Goal: Task Accomplishment & Management: Use online tool/utility

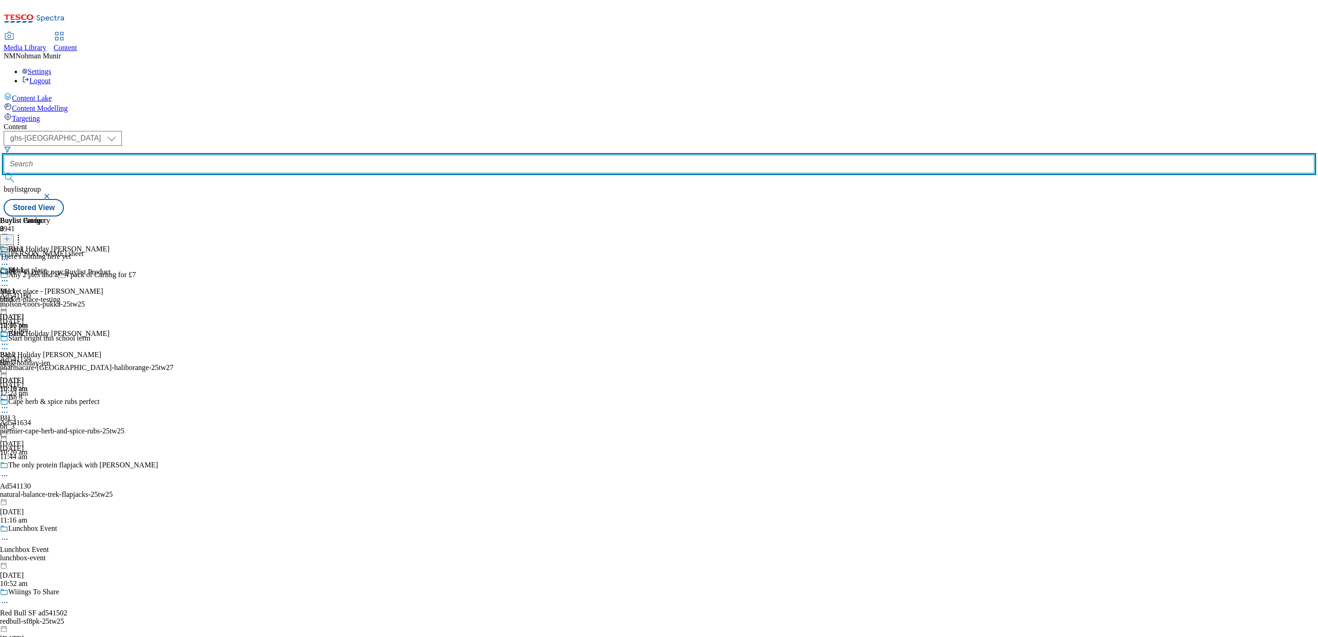
click at [249, 155] on input "text" at bounding box center [659, 164] width 1311 height 18
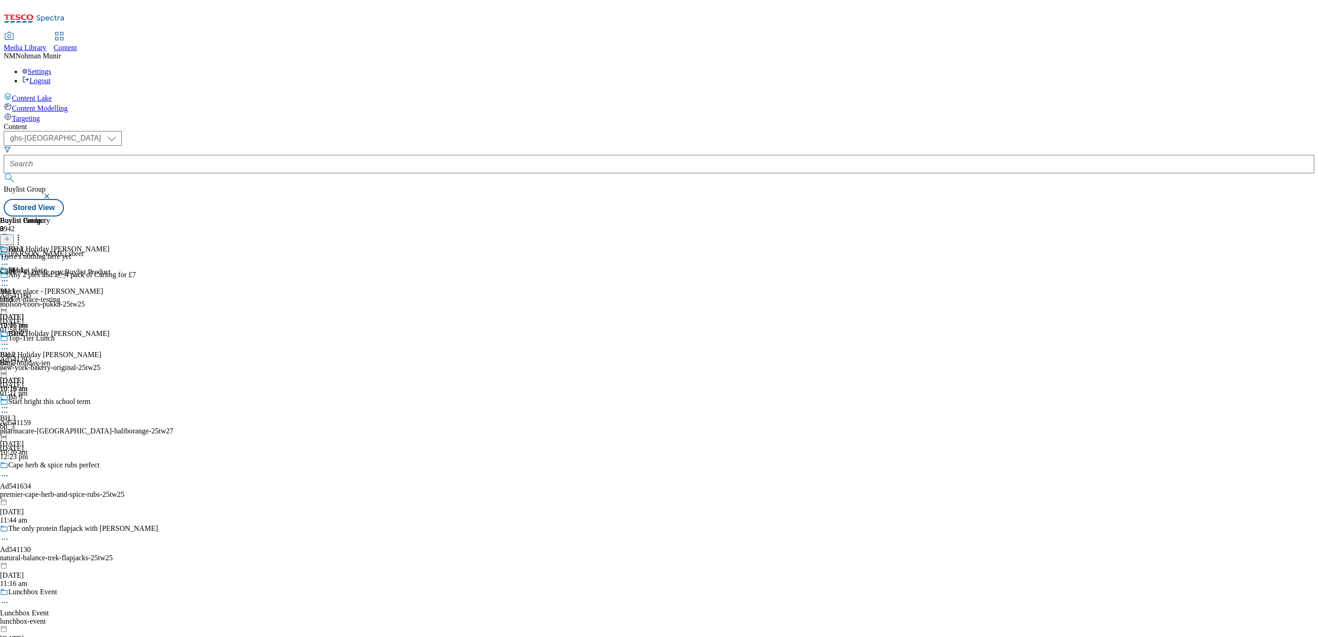
click at [50, 296] on div "bh-1" at bounding box center [25, 300] width 50 height 8
click at [9, 276] on icon at bounding box center [4, 280] width 9 height 9
click at [111, 252] on div "There's nothing here yet Click + to create new Buylist Product" at bounding box center [55, 264] width 111 height 24
click at [14, 234] on button at bounding box center [7, 239] width 14 height 11
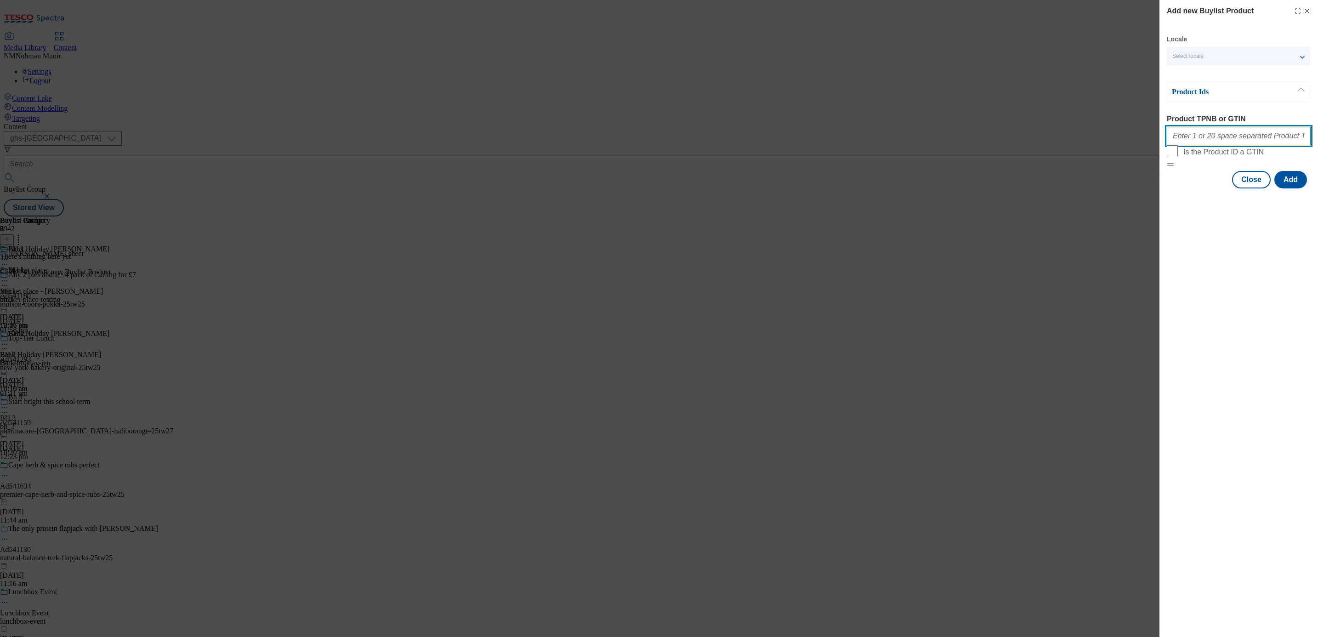
click at [1231, 135] on input "Product TPNB or GTIN" at bounding box center [1239, 136] width 144 height 18
paste input "111221074 105297477 105488890 105322432 105793567 105322433 105026725 105592081…"
type input "111221074 105297477 105488890 105322432 105793567 105322433 105026725 105592081…"
click at [1296, 188] on button "Add" at bounding box center [1291, 179] width 33 height 17
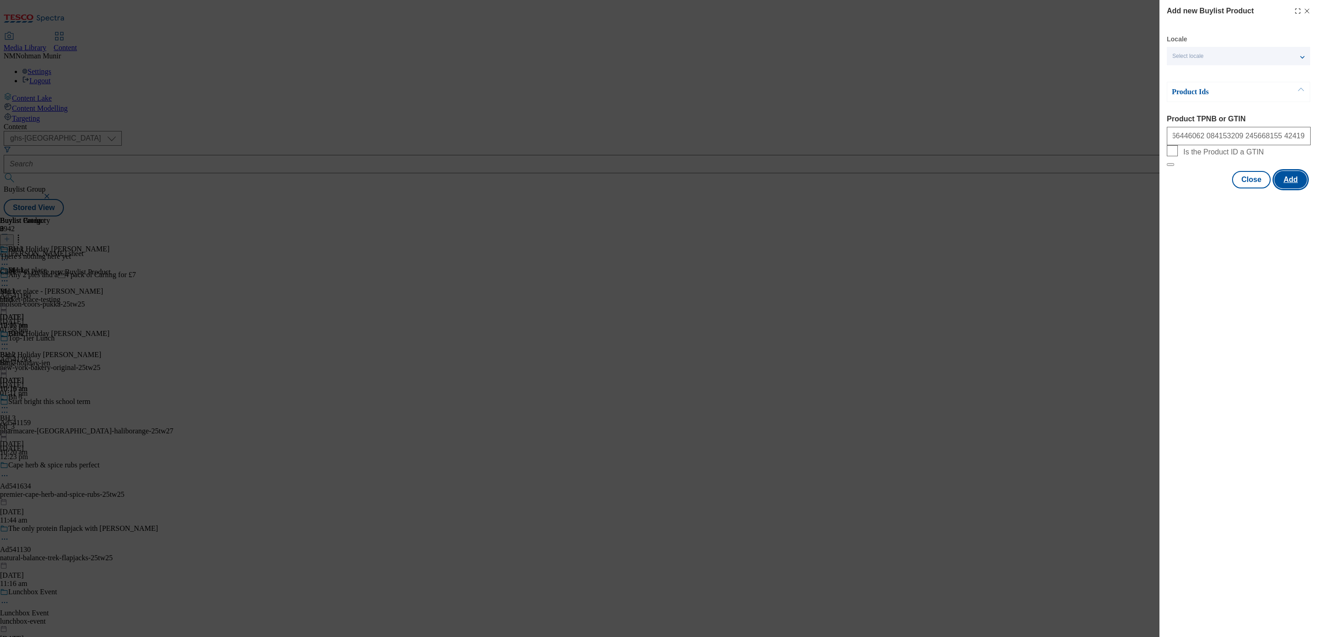
scroll to position [0, 0]
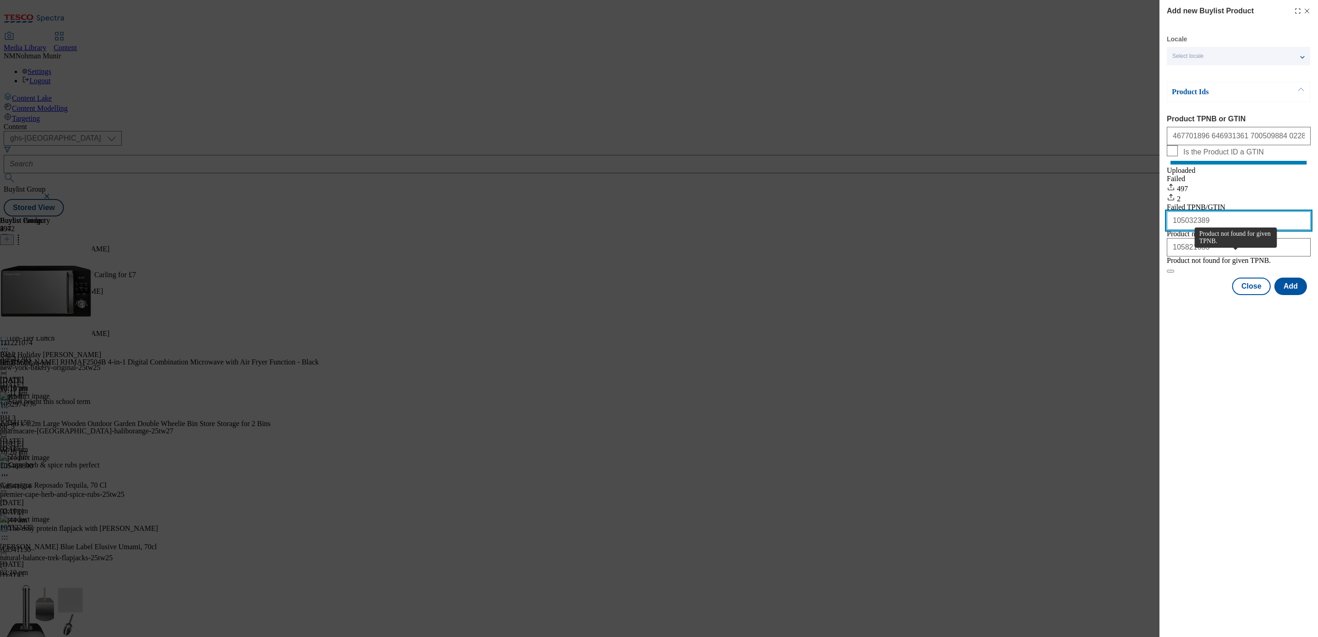
click at [1213, 230] on input "105032389" at bounding box center [1239, 220] width 144 height 18
click at [1211, 257] on input "105821633" at bounding box center [1239, 247] width 144 height 18
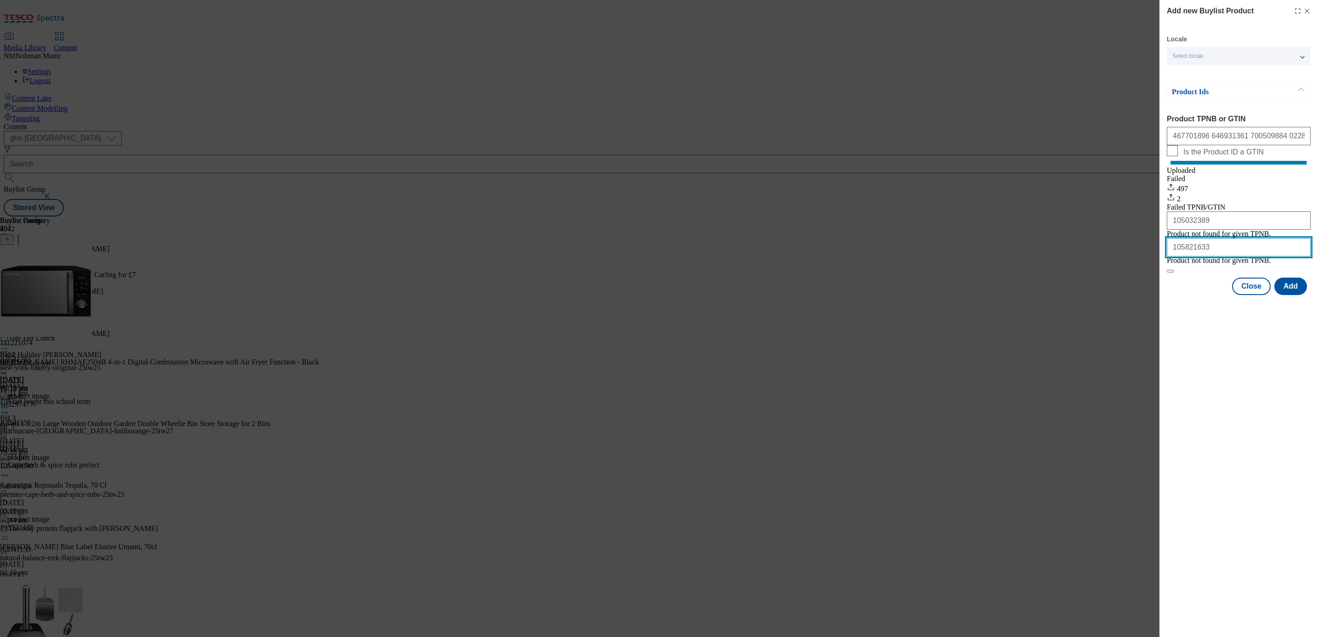
click at [1211, 257] on input "105821633" at bounding box center [1239, 247] width 144 height 18
click at [1252, 295] on button "Close" at bounding box center [1251, 286] width 39 height 17
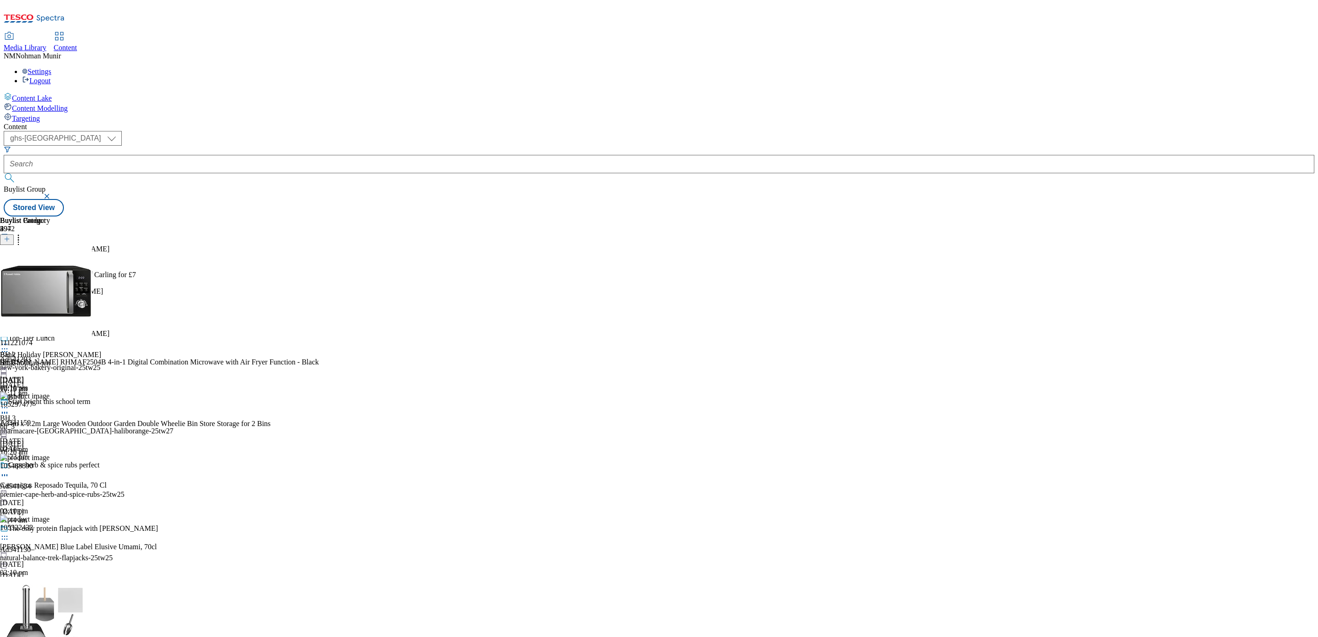
click at [951, 217] on div "Buylist Group 5942 [PERSON_NAME] cheat sheet Any 2 pies and a4 pack of Carling…" at bounding box center [659, 217] width 1311 height 0
click at [50, 359] on div "Bh_2" at bounding box center [25, 363] width 50 height 8
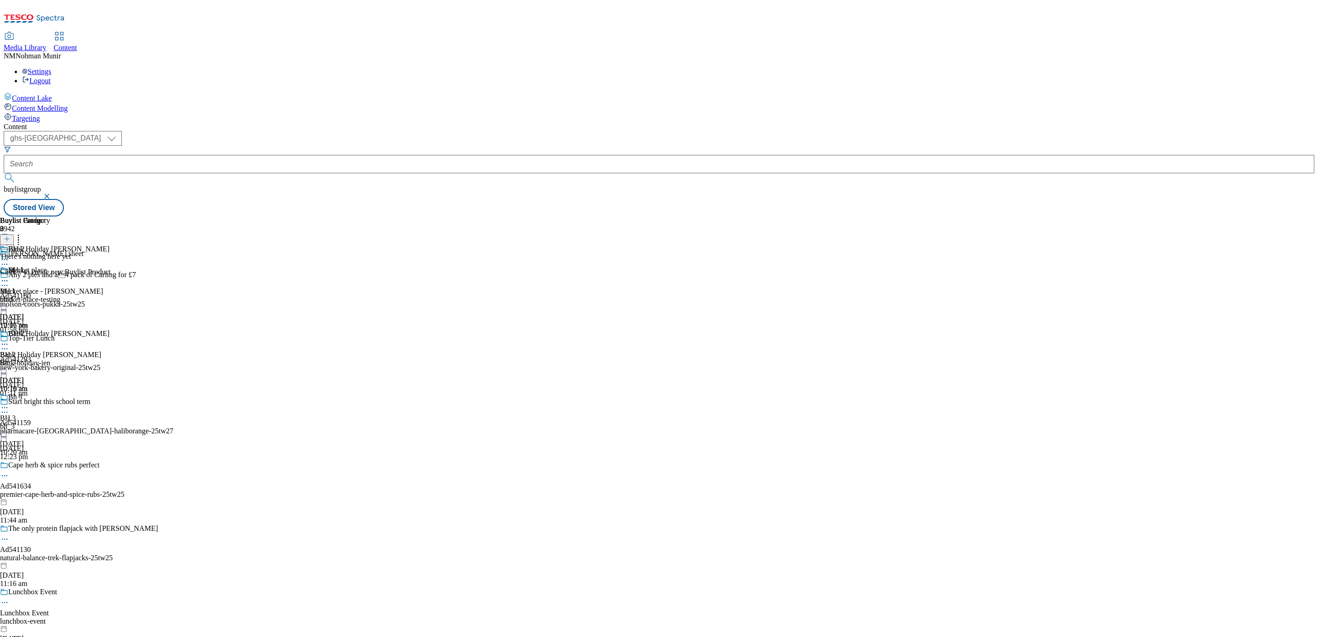
click at [50, 296] on div "bh-1" at bounding box center [25, 300] width 50 height 8
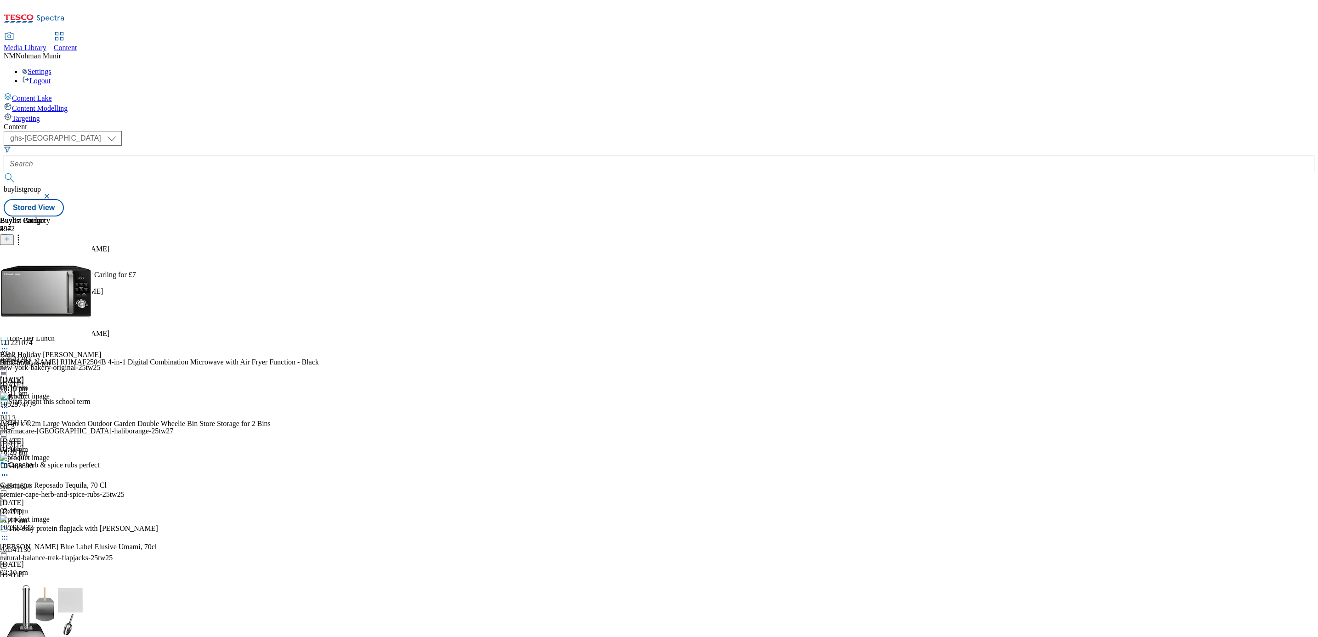
click at [50, 359] on div "Bh_2" at bounding box center [25, 363] width 50 height 8
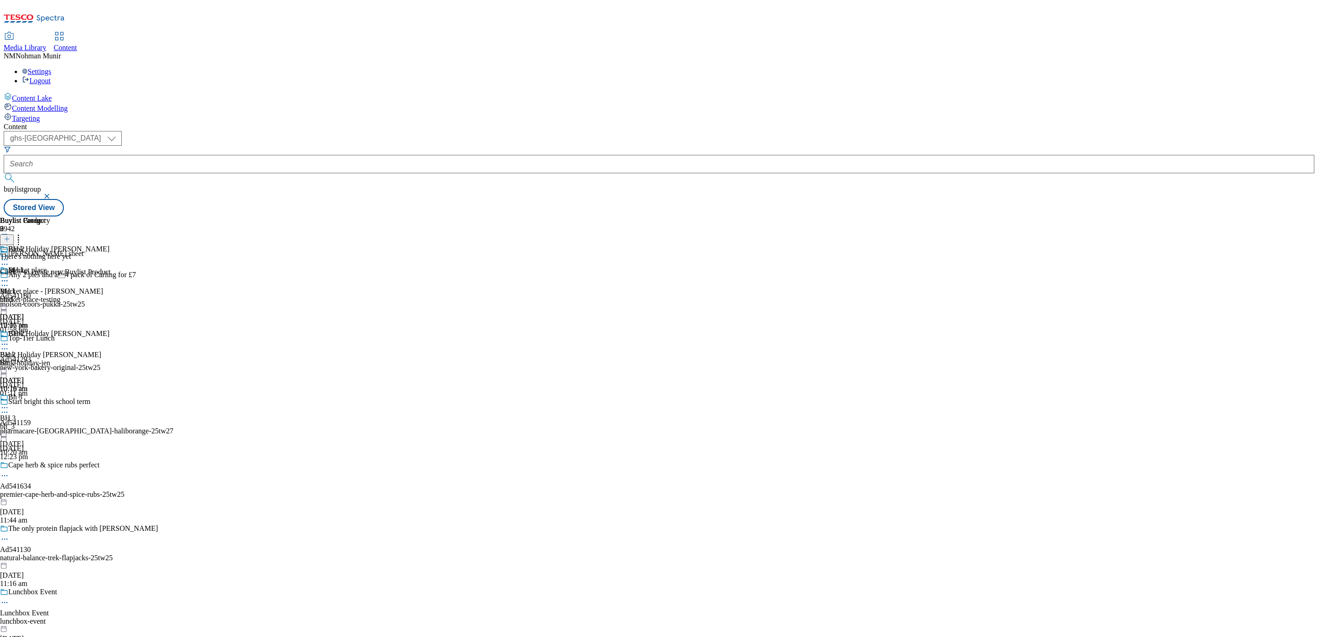
click at [9, 340] on icon at bounding box center [4, 344] width 9 height 9
click at [111, 252] on div "There's nothing here yet Click + to create new Buylist Product" at bounding box center [55, 264] width 111 height 24
click at [10, 236] on icon at bounding box center [7, 239] width 6 height 6
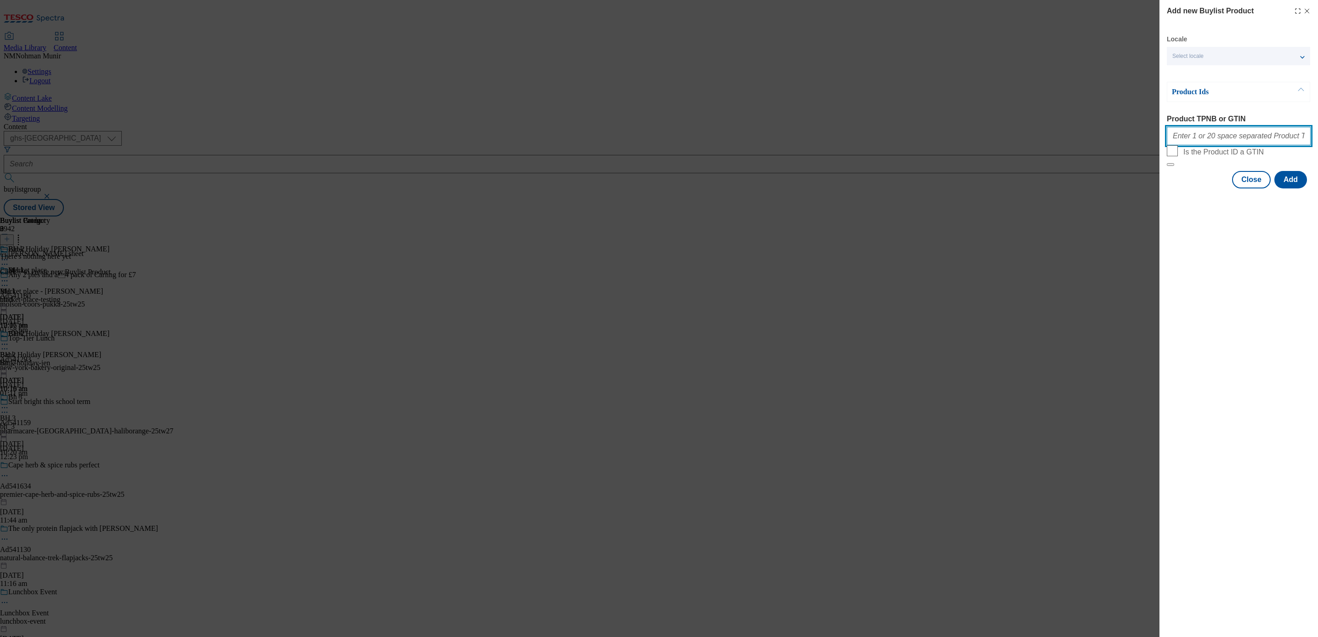
click at [1198, 143] on input "Product TPNB or GTIN" at bounding box center [1239, 136] width 144 height 18
paste input "105042659 105513757 105041174 106083661 106083664 106053511 105041221 105328885…"
type input "105042659 105513757 105041174 106083661 106083664 106053511 105041221 105328885…"
click at [1292, 188] on button "Add" at bounding box center [1291, 179] width 33 height 17
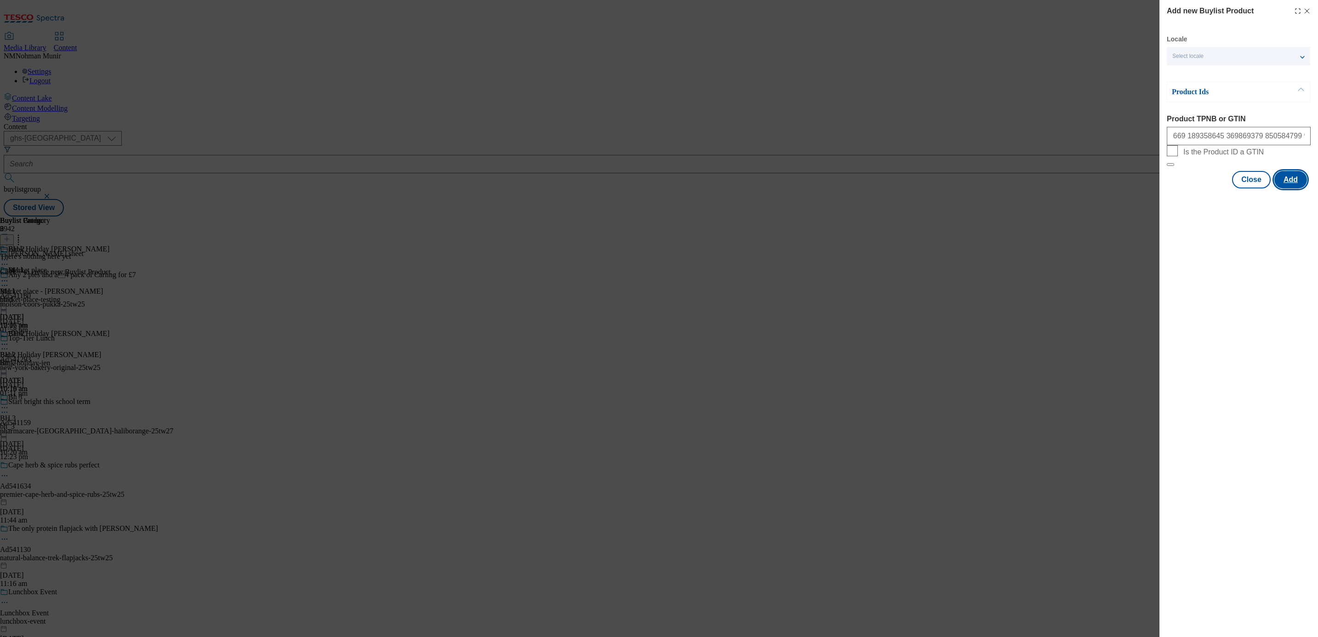
scroll to position [0, 0]
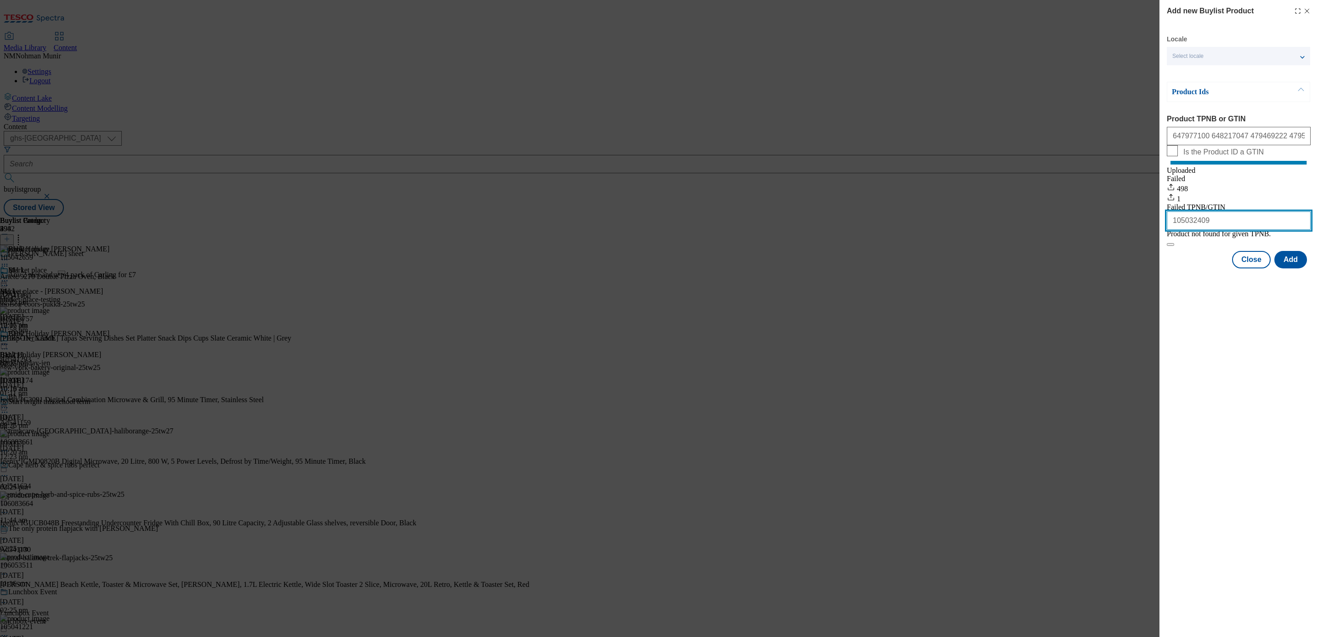
click at [1220, 230] on input "105032409" at bounding box center [1239, 220] width 144 height 18
click at [1264, 268] on button "Close" at bounding box center [1251, 259] width 39 height 17
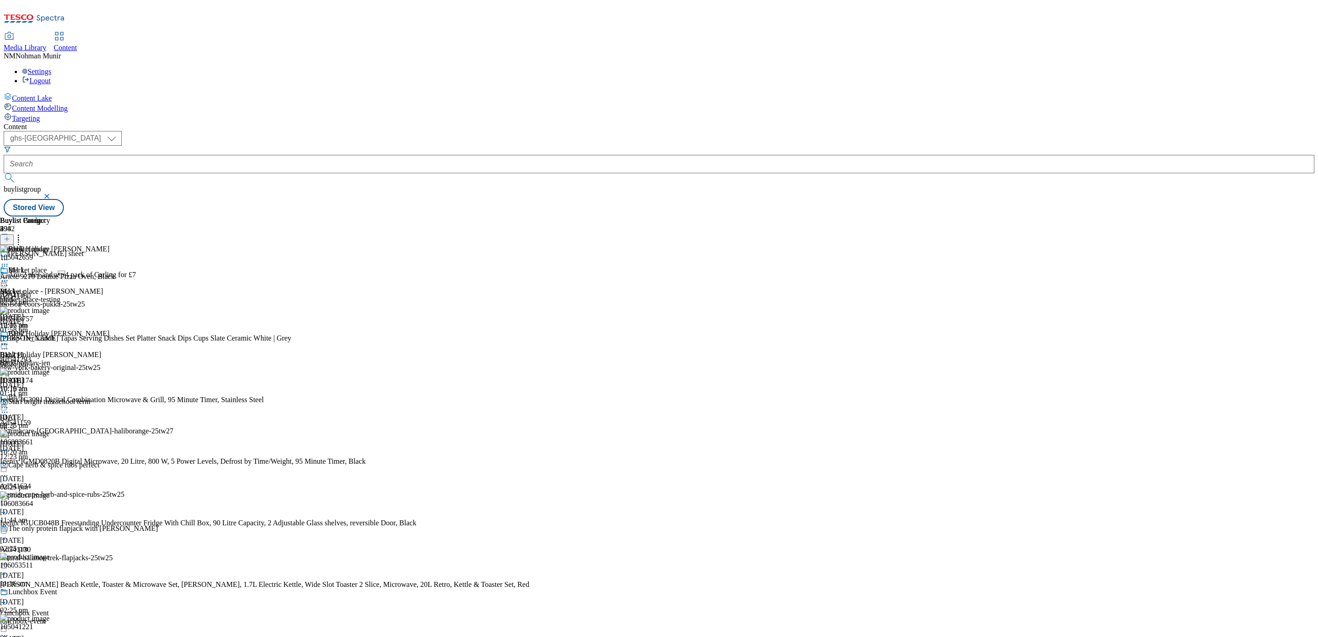
click at [1113, 217] on div "Buylist Group 5942 [PERSON_NAME] cheat sheet Any 2 pies and a4 pack of Carling…" at bounding box center [659, 217] width 1311 height 0
click at [50, 422] on div "bh_3" at bounding box center [25, 426] width 50 height 8
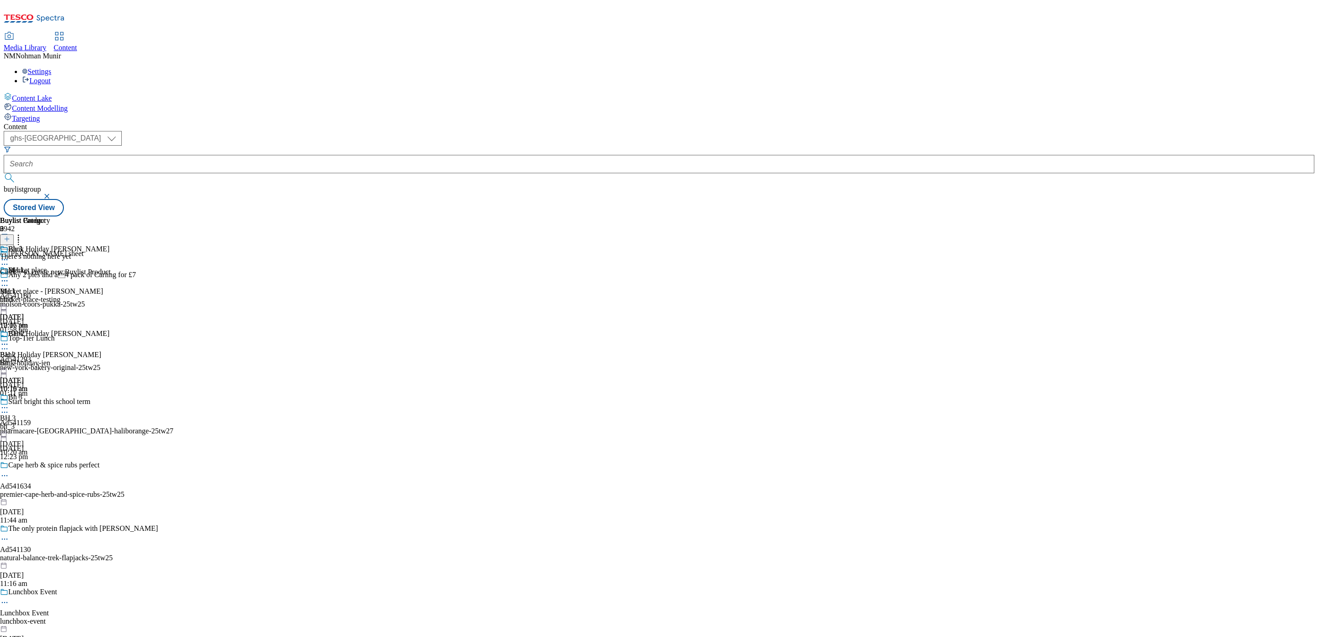
click at [10, 236] on icon at bounding box center [7, 239] width 6 height 6
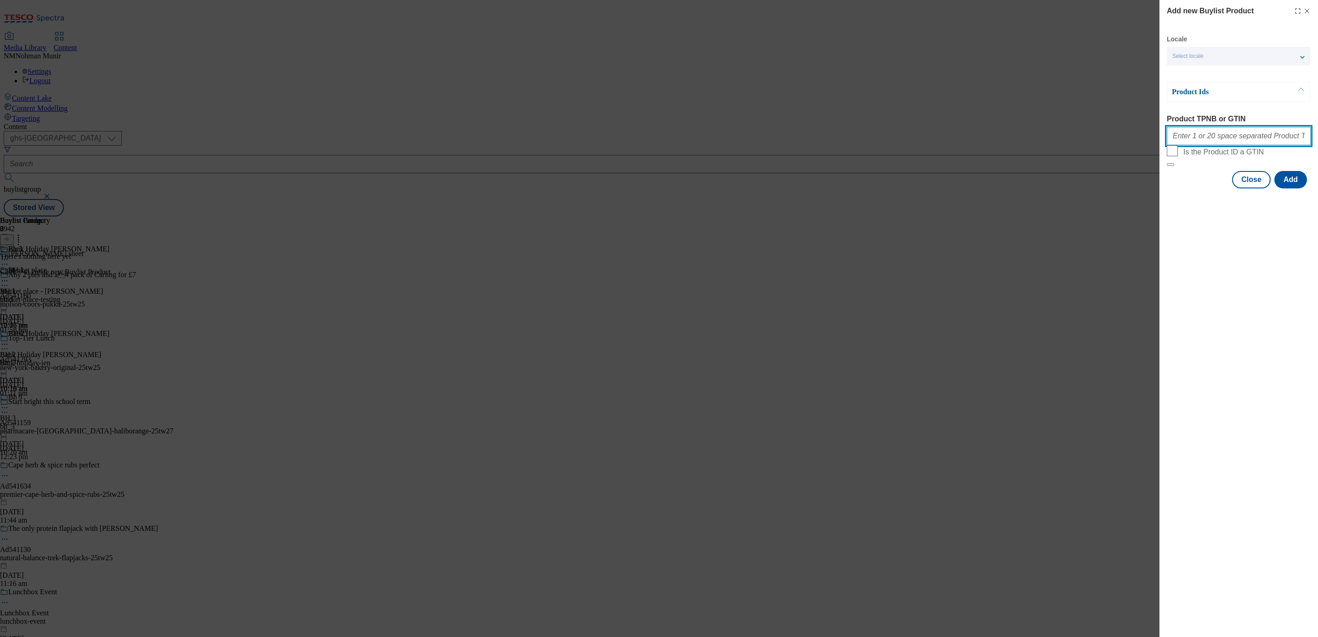
click at [1240, 133] on input "Product TPNB or GTIN" at bounding box center [1239, 136] width 144 height 18
paste input "105032856 106081179 106081176 106081184 105302476 106081188 106081196 106081194…"
type input "105032856 106081179 106081176 106081184 105302476 106081188 106081196 106081194…"
click at [1300, 188] on button "Add" at bounding box center [1291, 179] width 33 height 17
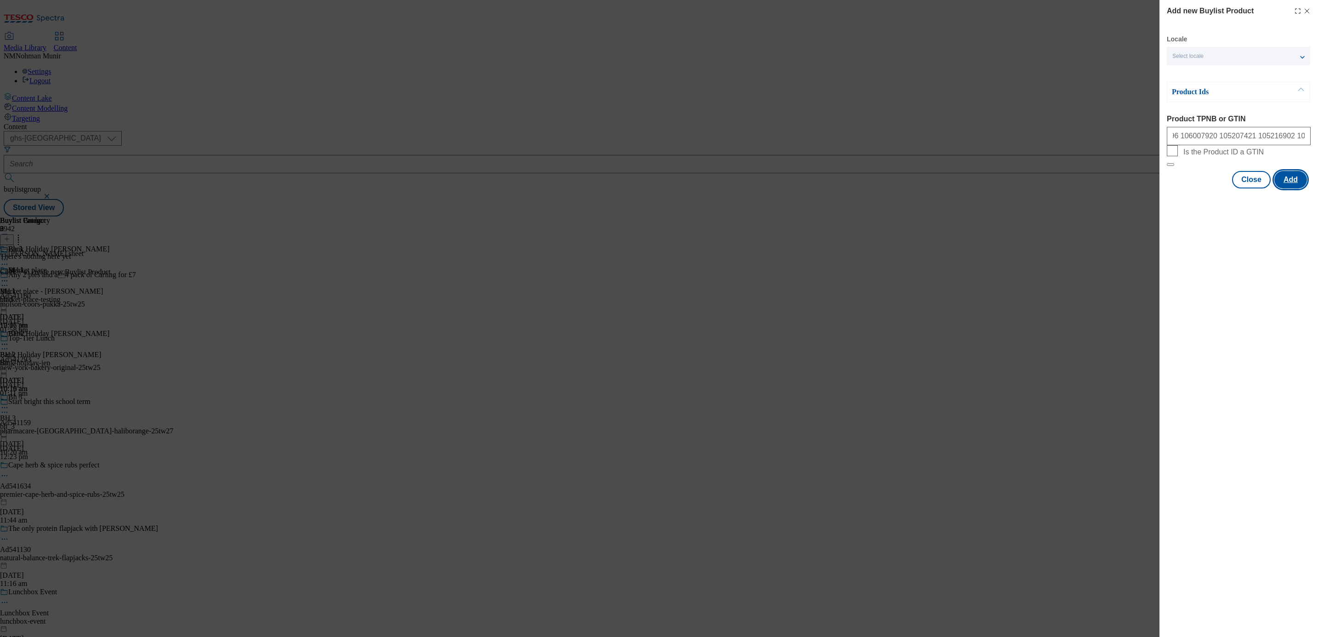
scroll to position [0, 0]
click at [1253, 234] on button "Close" at bounding box center [1251, 224] width 39 height 17
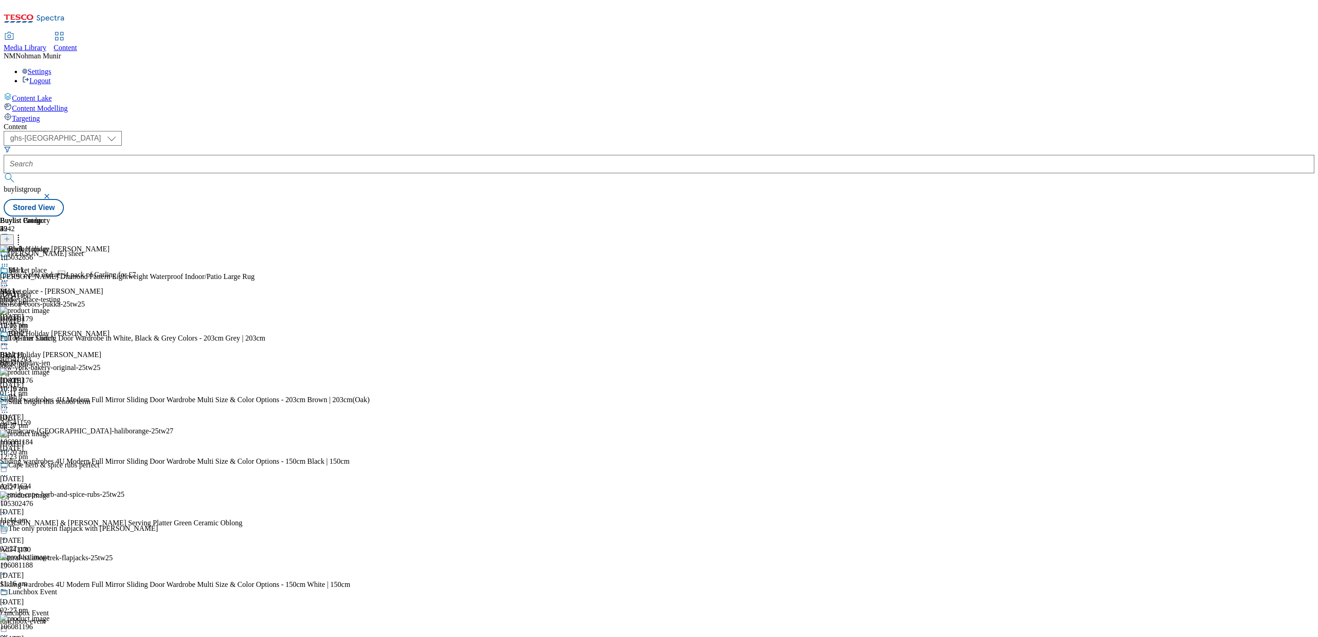
click at [894, 217] on div "Buylist Group 5942 [PERSON_NAME] cheat sheet Any 2 pies and a4 pack of Carling…" at bounding box center [659, 217] width 1311 height 0
click at [50, 296] on div "bh-1" at bounding box center [25, 300] width 50 height 8
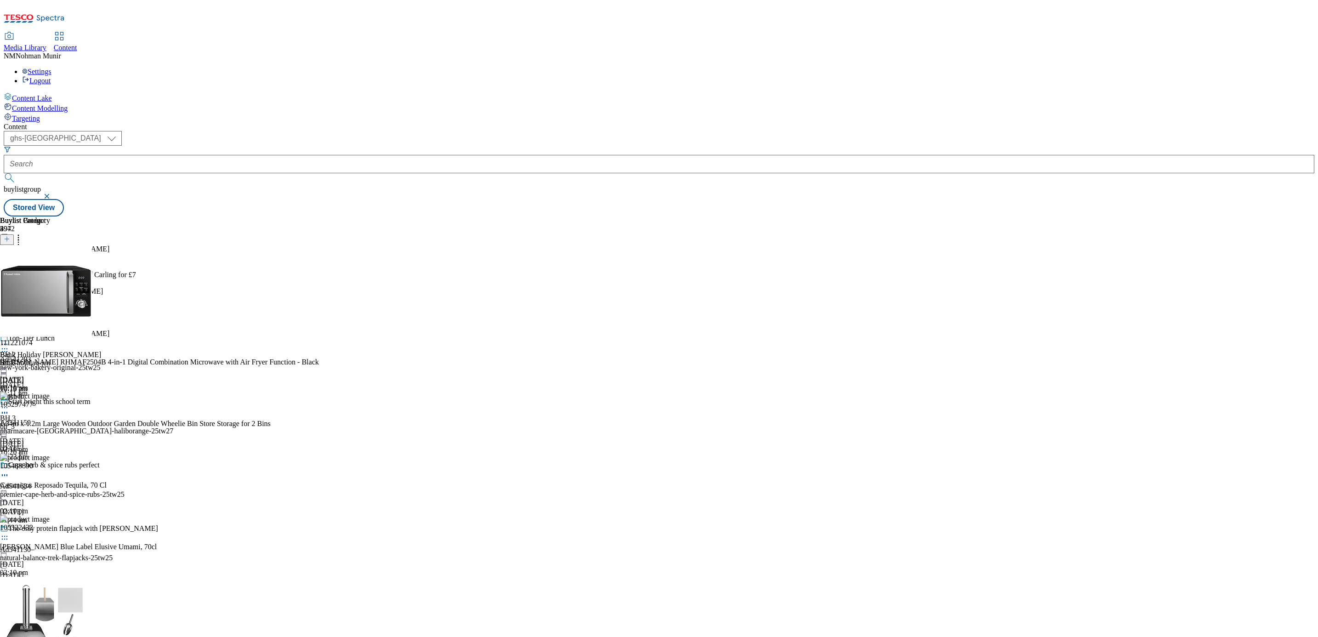
click at [23, 233] on icon at bounding box center [18, 237] width 9 height 9
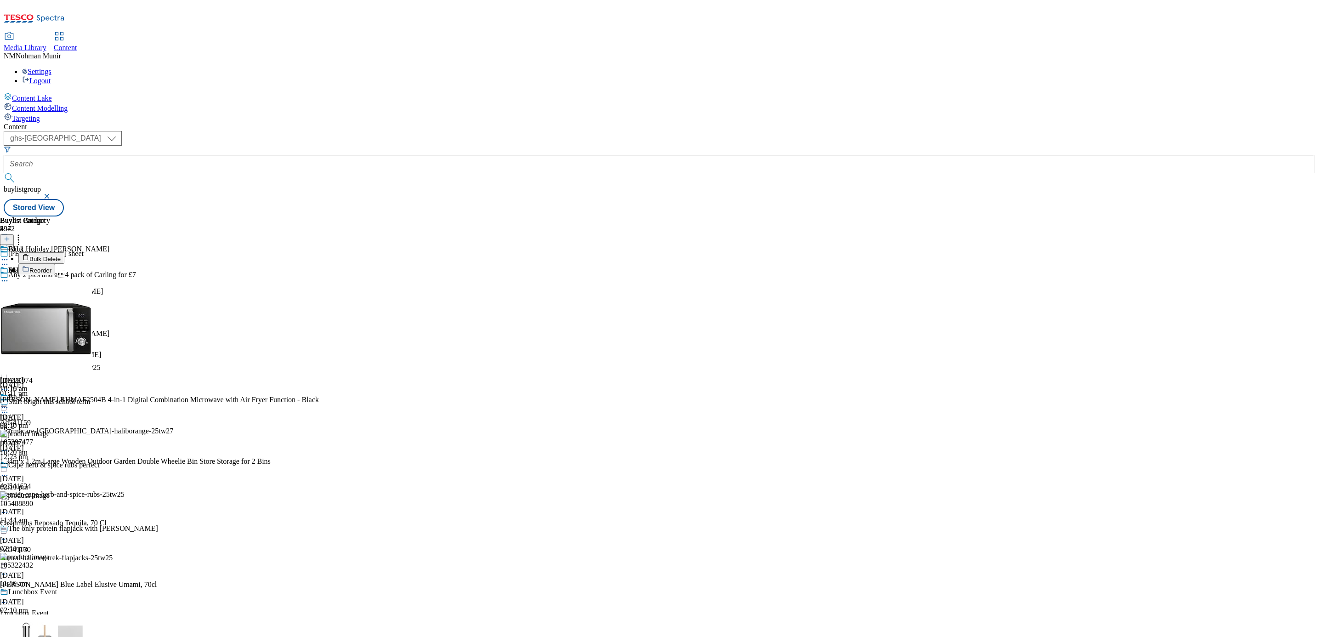
click at [918, 217] on div "Buylist Group 5942 [PERSON_NAME] cheat sheet Any 2 pies and a4 pack of Carling…" at bounding box center [659, 217] width 1311 height 0
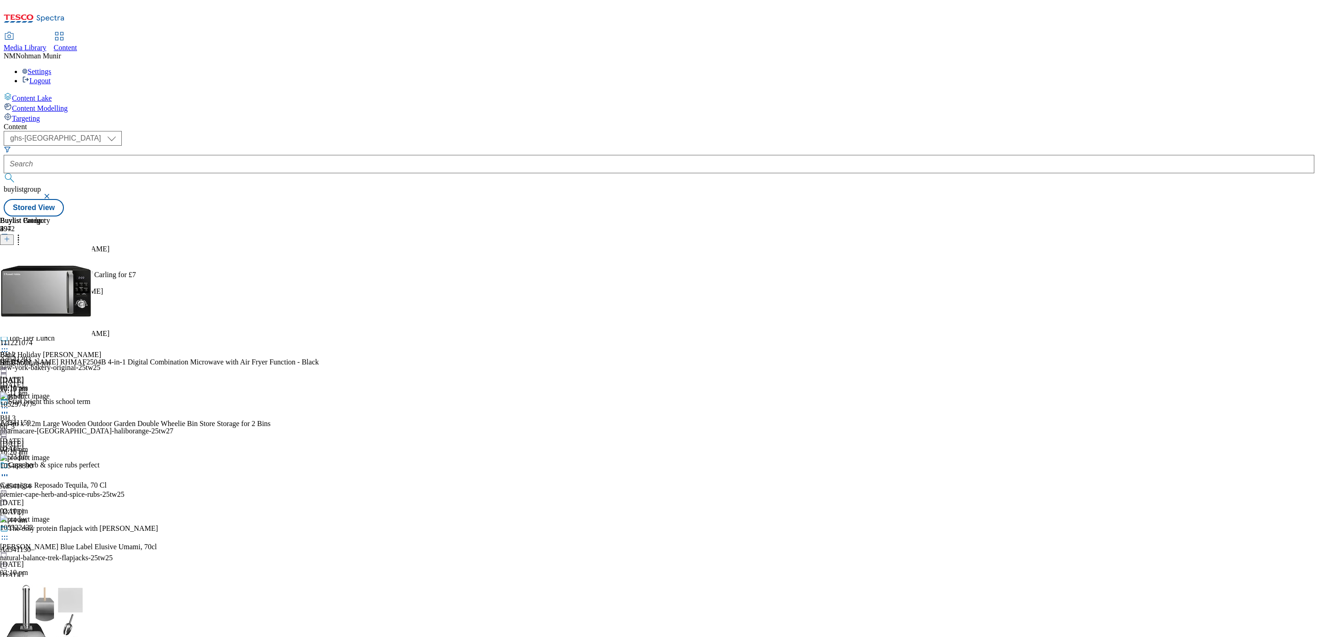
click at [9, 276] on icon at bounding box center [4, 280] width 9 height 9
click at [54, 337] on button "Preview" at bounding box center [35, 342] width 35 height 11
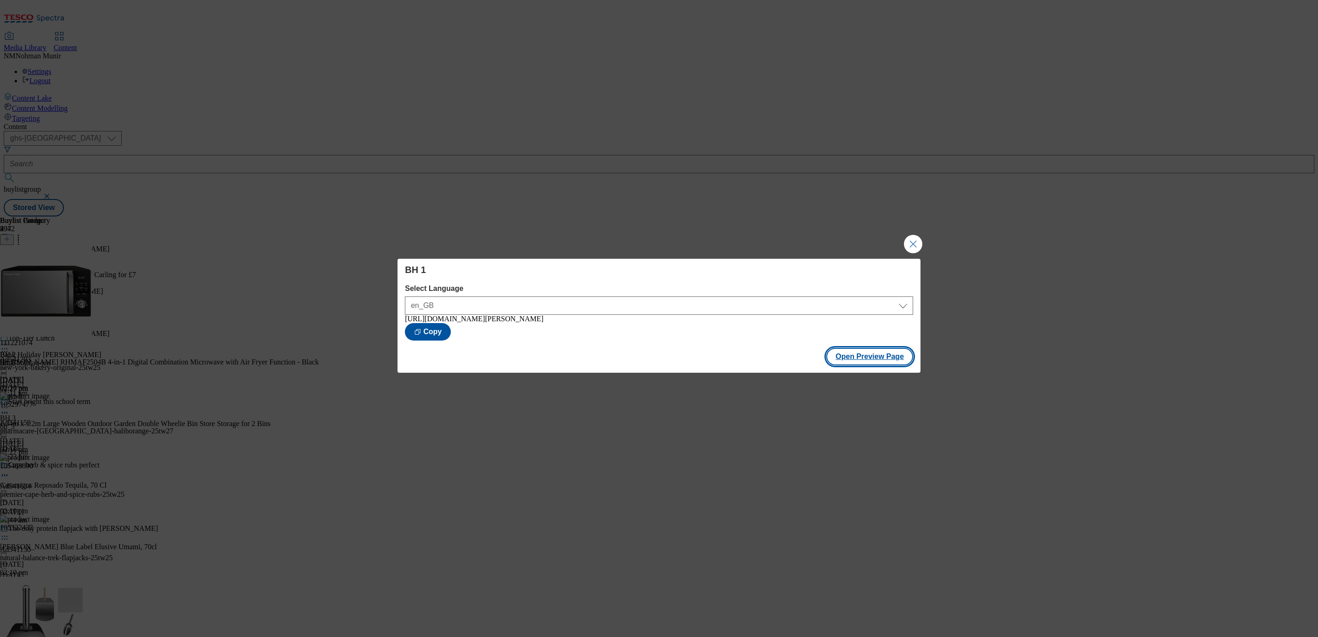
click at [882, 354] on button "Open Preview Page" at bounding box center [870, 356] width 87 height 17
click at [915, 247] on button "Close Modal" at bounding box center [913, 244] width 18 height 18
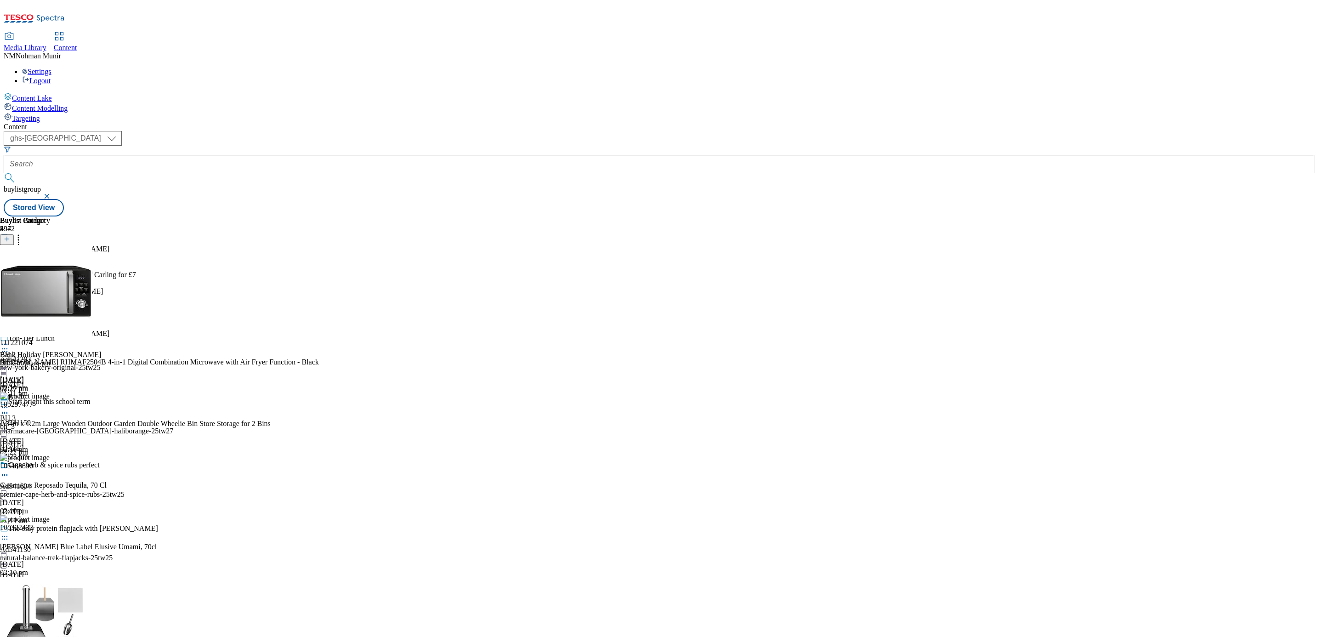
click at [9, 340] on icon at bounding box center [4, 344] width 9 height 9
click at [76, 424] on span "Open Preview Url" at bounding box center [53, 427] width 48 height 7
